Goal: Answer question/provide support

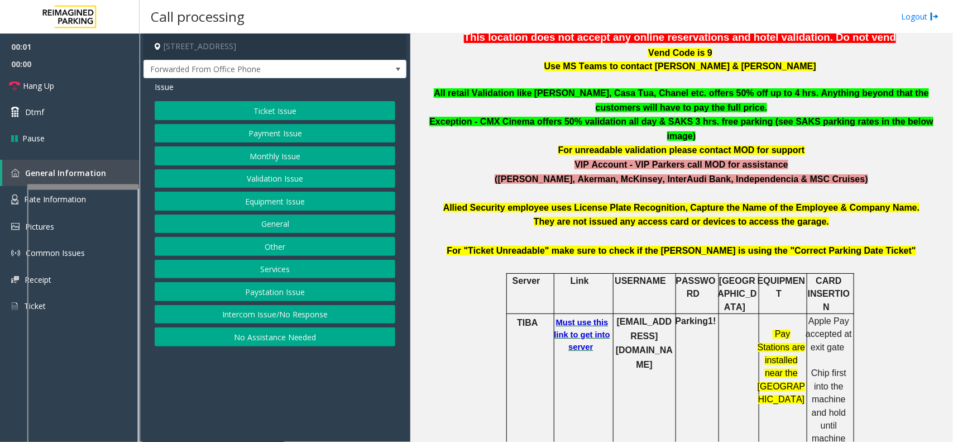
scroll to position [349, 0]
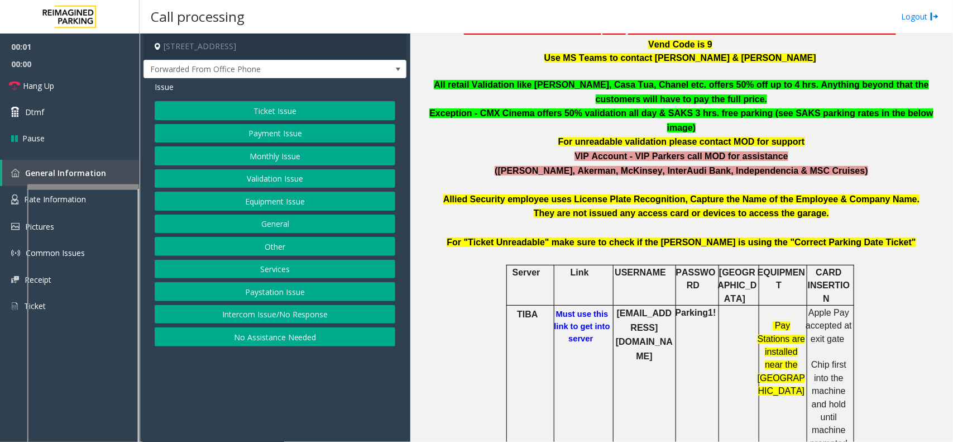
click at [578, 308] on h6 "Must use this link to get into server" at bounding box center [582, 326] width 60 height 37
click at [579, 309] on b "Must use this link to get into server" at bounding box center [583, 326] width 56 height 34
click at [632, 308] on b "[EMAIL_ADDRESS][DOMAIN_NAME]" at bounding box center [644, 334] width 57 height 52
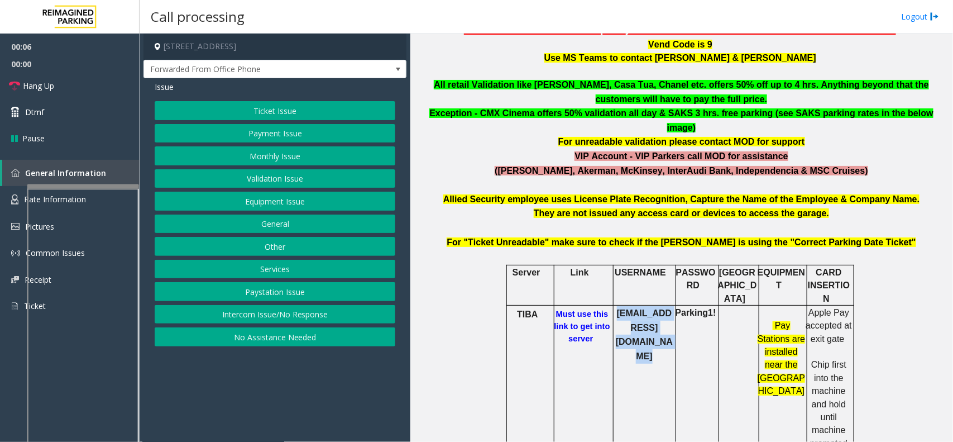
copy b "[EMAIL_ADDRESS][DOMAIN_NAME]"
click at [274, 106] on button "Ticket Issue" at bounding box center [275, 110] width 241 height 19
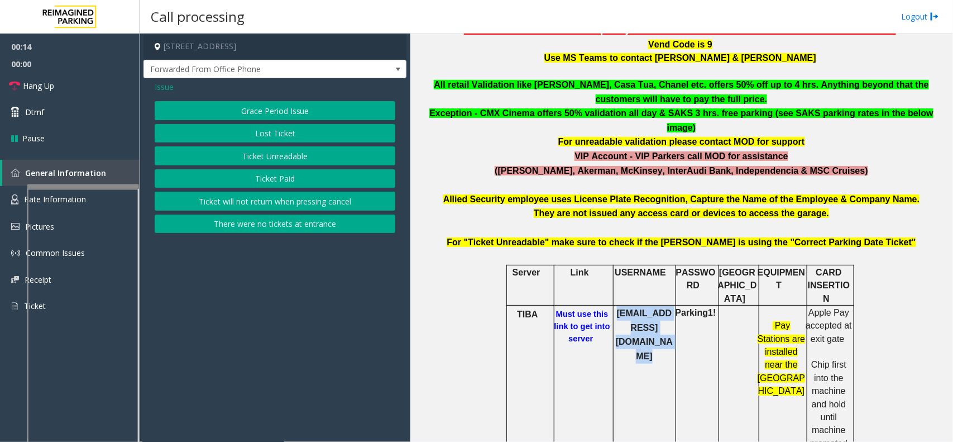
click at [286, 107] on button "Grace Period Issue" at bounding box center [275, 110] width 241 height 19
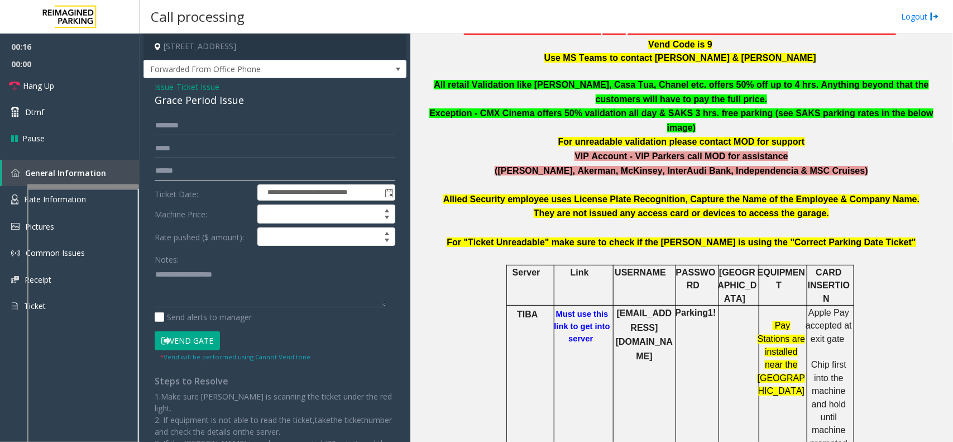
click at [223, 168] on input "text" at bounding box center [275, 170] width 241 height 19
click at [174, 162] on input "text" at bounding box center [275, 170] width 241 height 19
type input "********"
click at [702, 308] on b "Parking1!" at bounding box center [696, 312] width 41 height 9
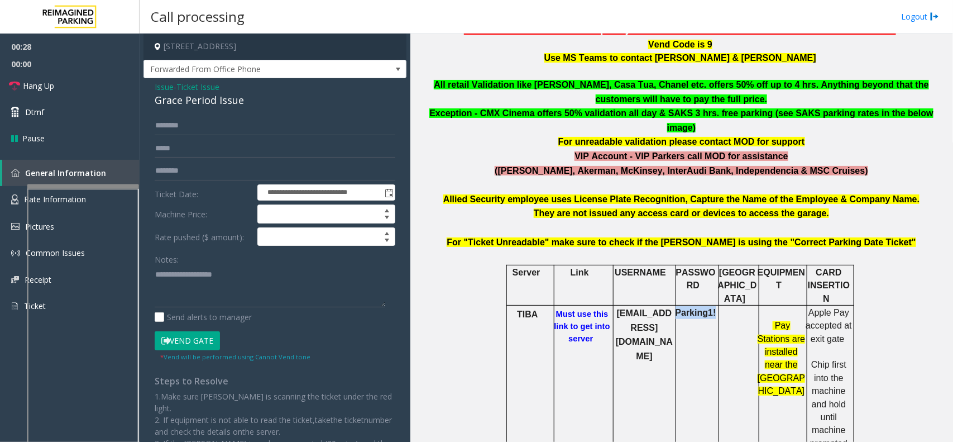
click at [702, 308] on b "Parking1!" at bounding box center [696, 312] width 41 height 9
copy b "Parking1!"
drag, startPoint x: 222, startPoint y: 98, endPoint x: 150, endPoint y: 88, distance: 72.8
click at [150, 88] on div "**********" at bounding box center [275, 292] width 263 height 428
copy div "Issue - Ticket Issue Grace Period Issue"
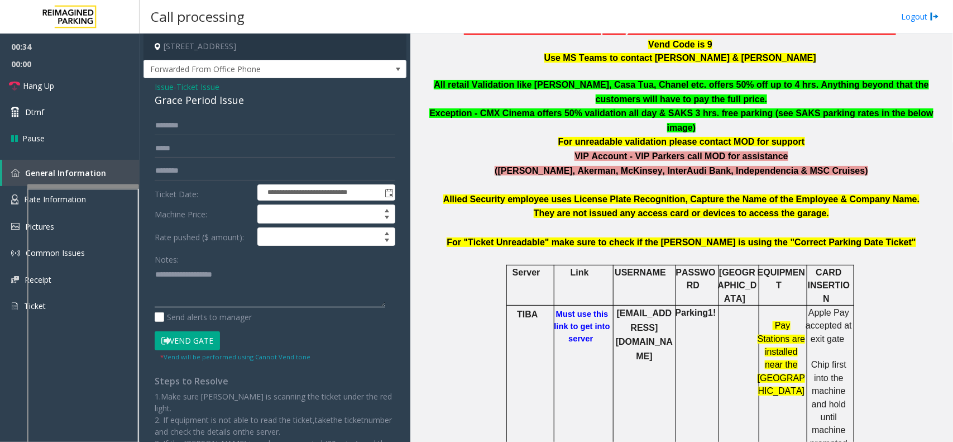
click at [250, 273] on textarea at bounding box center [270, 286] width 231 height 42
paste textarea "**********"
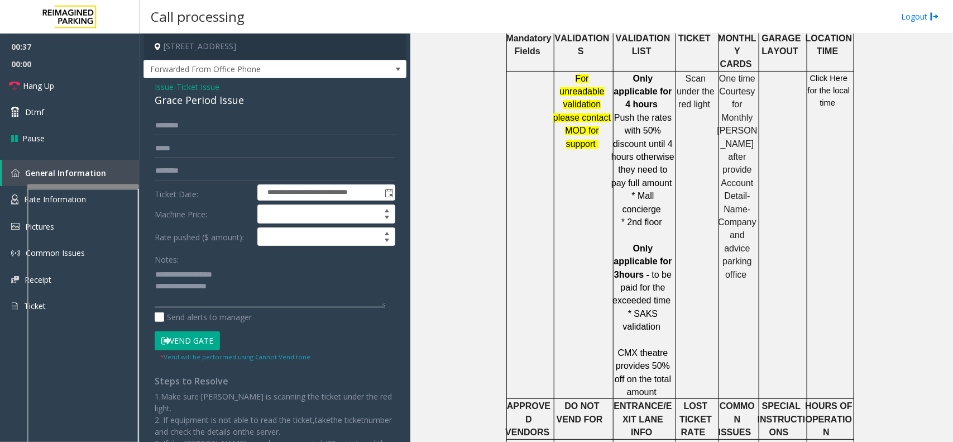
scroll to position [838, 0]
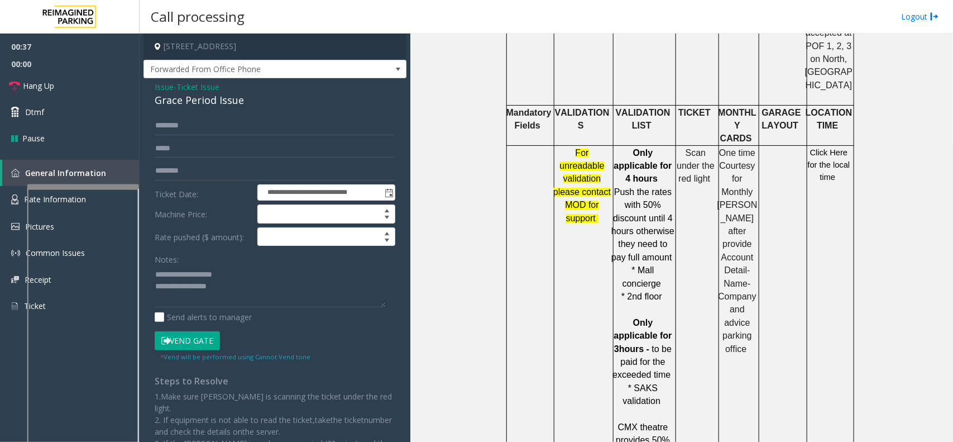
click at [818, 146] on p "Click Here for the local time" at bounding box center [829, 164] width 48 height 37
click at [811, 148] on span "Click Here for the local time" at bounding box center [829, 165] width 42 height 34
click at [241, 289] on textarea at bounding box center [270, 286] width 231 height 42
click at [213, 300] on textarea at bounding box center [270, 286] width 231 height 42
click at [82, 84] on link "Hang Up" at bounding box center [70, 86] width 140 height 26
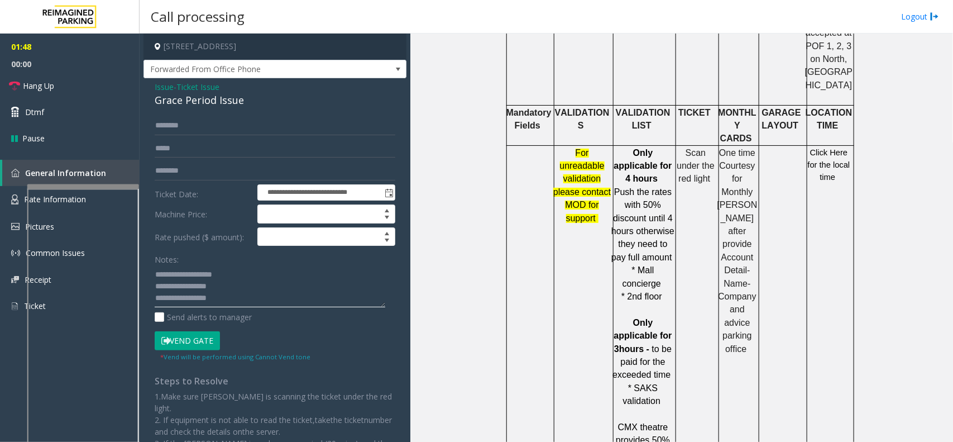
click at [225, 307] on textarea at bounding box center [270, 286] width 231 height 42
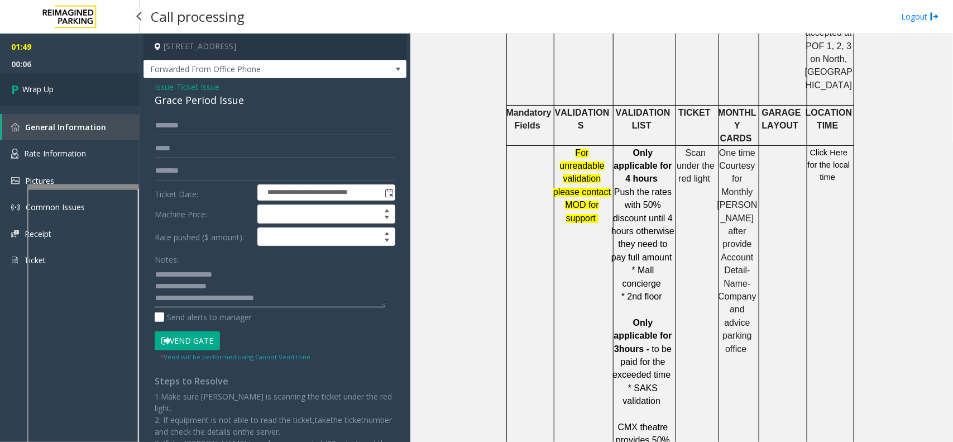
type textarea "**********"
click at [101, 79] on link "Wrap Up" at bounding box center [70, 89] width 140 height 33
